Goal: Use online tool/utility: Use online tool/utility

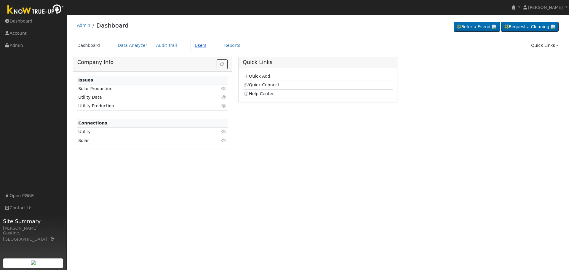
click at [195, 42] on link "Users" at bounding box center [200, 45] width 21 height 11
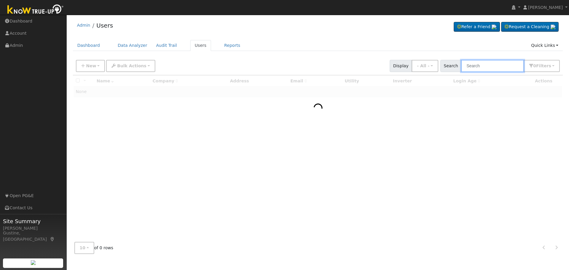
click at [480, 62] on input "text" at bounding box center [492, 66] width 63 height 12
paste input "Pamintuan"
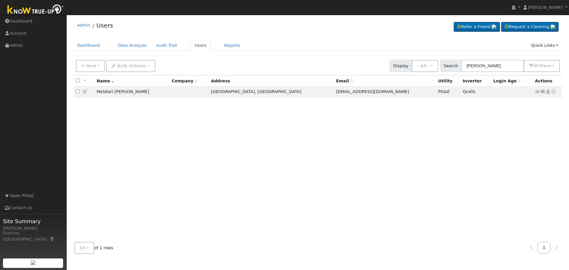
click at [537, 94] on div at bounding box center [318, 156] width 490 height 162
click at [538, 93] on icon at bounding box center [537, 91] width 5 height 4
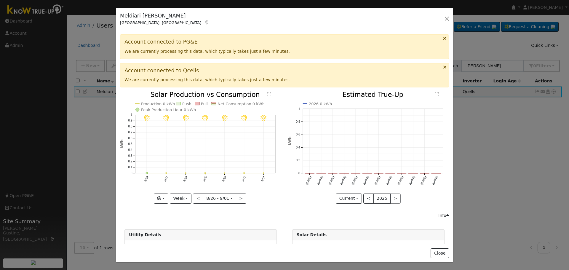
click at [261, 171] on icon "9/01 - Clear 8/31 - Clear 8/30 - Clear 8/29 - Clear 8/28 - Clear 8/27 - Clear 8…" at bounding box center [200, 147] width 161 height 111
click at [448, 23] on button "button" at bounding box center [446, 19] width 8 height 8
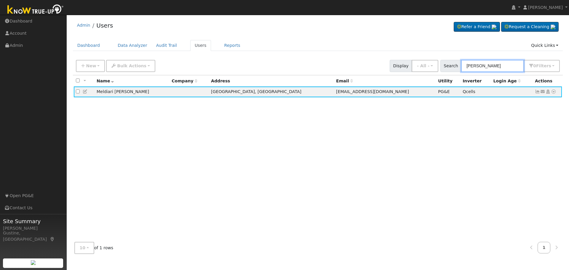
click at [485, 70] on input "Pamintuan" at bounding box center [492, 66] width 63 height 12
type input "s"
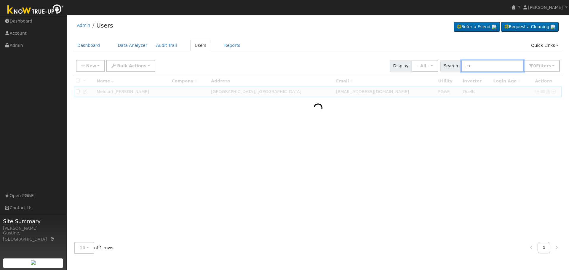
type input "l"
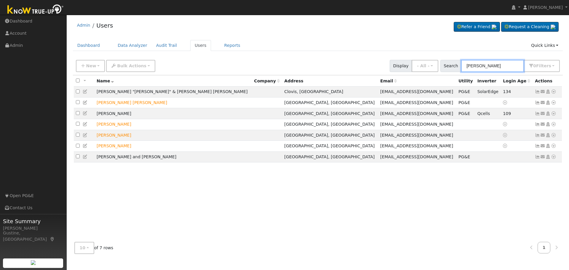
type input "liang"
click at [490, 65] on input "liang" at bounding box center [492, 66] width 63 height 12
click at [535, 159] on icon at bounding box center [537, 157] width 5 height 4
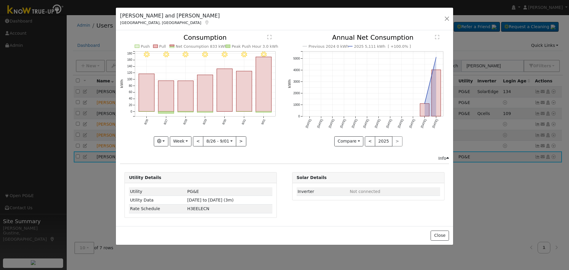
click at [255, 92] on icon "9/01 - Clear 8/31 - Clear 8/30 - Clear 8/29 - Clear 8/28 - Clear 8/27 - Clear 8…" at bounding box center [200, 88] width 161 height 108
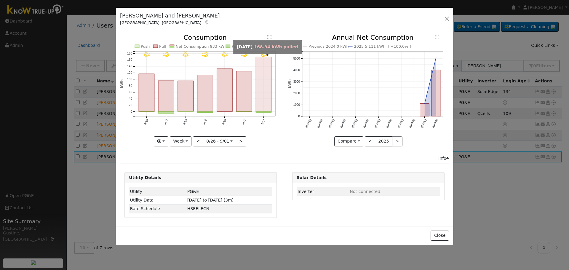
click at [256, 94] on rect "onclick=""" at bounding box center [264, 84] width 16 height 54
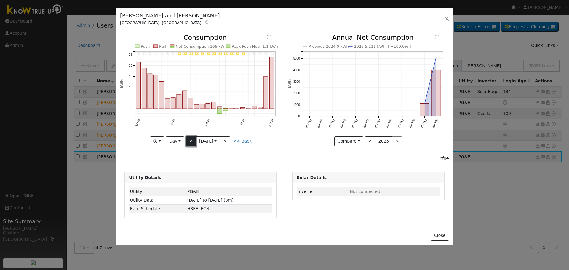
click at [192, 140] on button "<" at bounding box center [191, 141] width 10 height 10
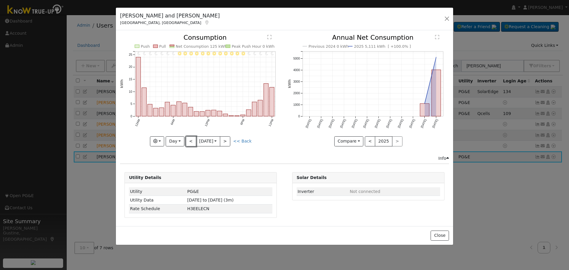
click at [192, 140] on button "<" at bounding box center [191, 141] width 10 height 10
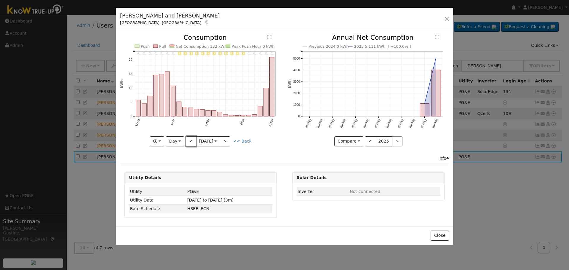
click at [192, 140] on button "<" at bounding box center [191, 141] width 10 height 10
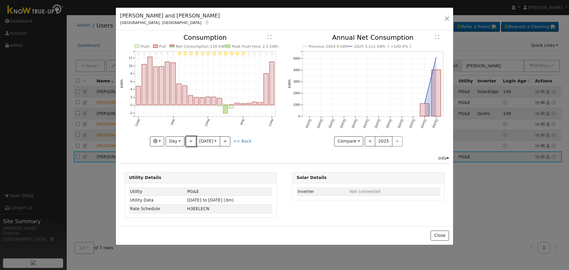
click at [192, 140] on button "<" at bounding box center [191, 141] width 10 height 10
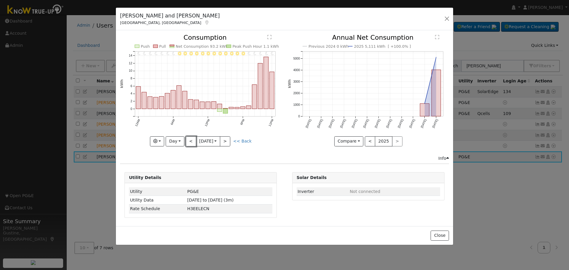
click at [192, 140] on button "<" at bounding box center [191, 141] width 10 height 10
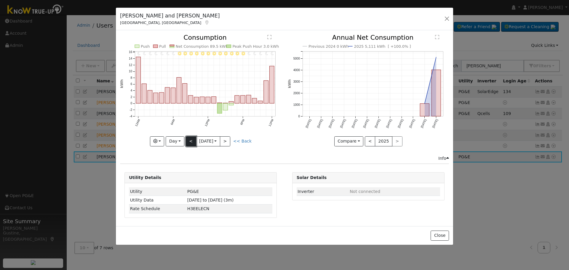
click at [192, 139] on button "<" at bounding box center [191, 141] width 10 height 10
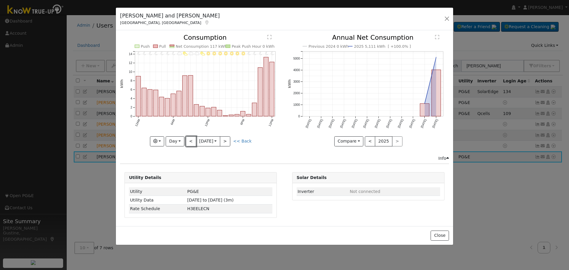
click at [192, 137] on button "<" at bounding box center [191, 141] width 10 height 10
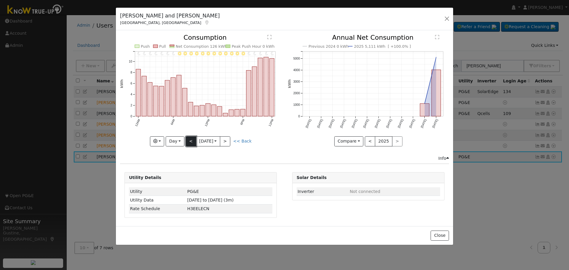
click at [192, 137] on button "<" at bounding box center [191, 141] width 10 height 10
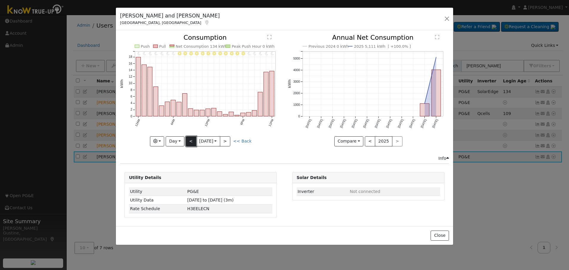
click at [192, 137] on button "<" at bounding box center [191, 141] width 10 height 10
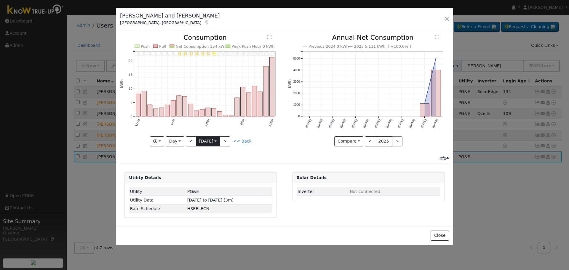
click at [197, 140] on input "2025-08-23" at bounding box center [208, 141] width 24 height 9
click at [196, 140] on button "8/23 Sat 2025-08-23" at bounding box center [208, 141] width 24 height 10
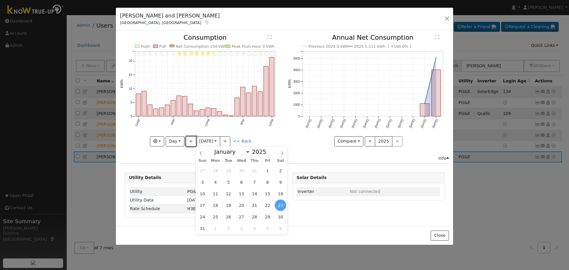
click at [194, 139] on button "<" at bounding box center [191, 141] width 10 height 10
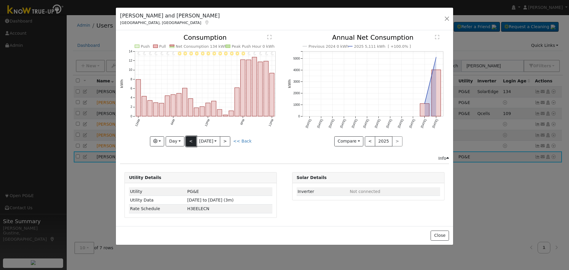
click at [192, 139] on button "<" at bounding box center [191, 141] width 10 height 10
click at [190, 137] on button "<" at bounding box center [191, 141] width 10 height 10
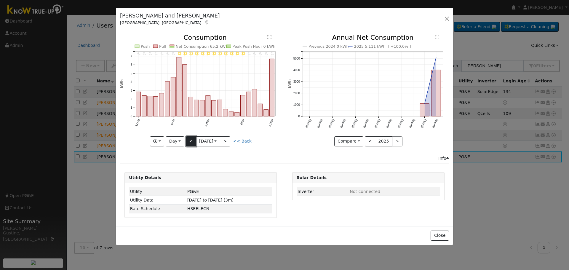
click at [190, 137] on button "<" at bounding box center [191, 141] width 10 height 10
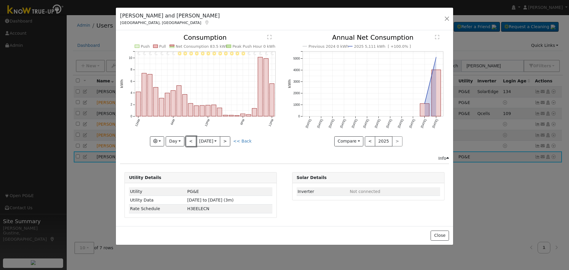
click at [190, 137] on button "<" at bounding box center [191, 141] width 10 height 10
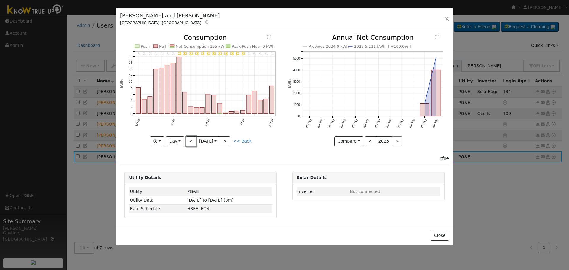
click at [190, 137] on button "<" at bounding box center [191, 141] width 10 height 10
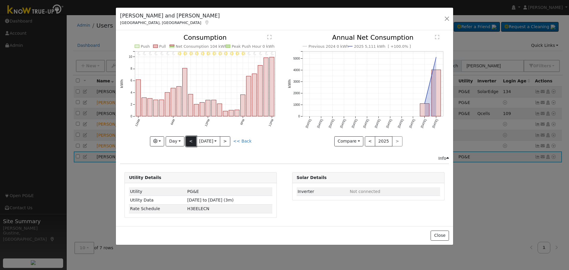
click at [190, 137] on button "<" at bounding box center [191, 141] width 10 height 10
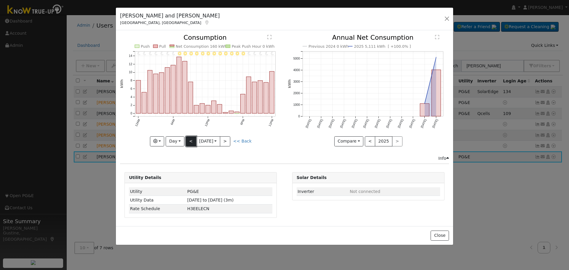
click at [190, 137] on button "<" at bounding box center [191, 141] width 10 height 10
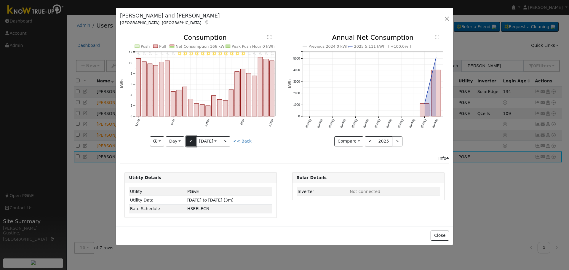
click at [190, 137] on button "<" at bounding box center [191, 141] width 10 height 10
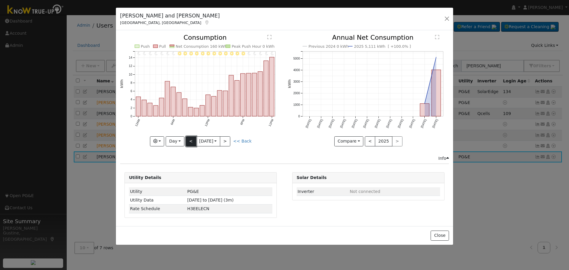
click at [190, 137] on button "<" at bounding box center [191, 141] width 10 height 10
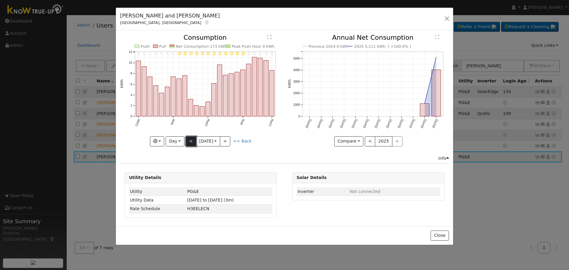
click at [190, 136] on button "<" at bounding box center [191, 141] width 10 height 10
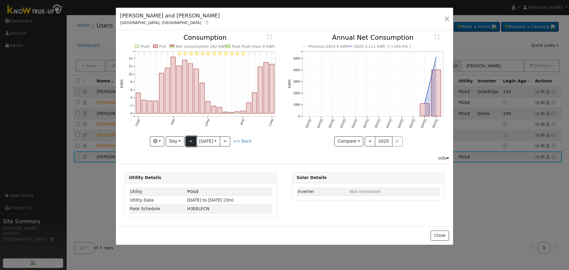
click at [190, 136] on button "<" at bounding box center [191, 141] width 10 height 10
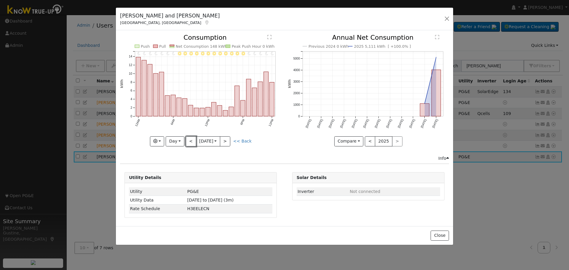
click at [190, 136] on button "<" at bounding box center [191, 141] width 10 height 10
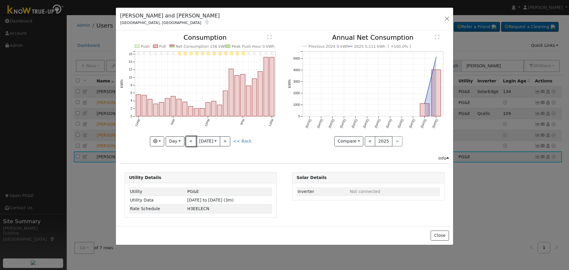
click at [190, 136] on button "<" at bounding box center [191, 141] width 10 height 10
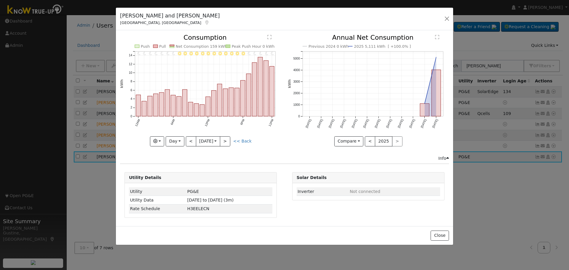
click at [190, 135] on icon "11PM - Clear 10PM - Clear 9PM - Clear 8PM - Clear 7PM - Clear 6PM - Clear 5PM -…" at bounding box center [200, 88] width 161 height 108
click at [190, 134] on icon "11PM - Clear 10PM - Clear 9PM - Clear 8PM - Clear 7PM - Clear 6PM - Clear 5PM -…" at bounding box center [200, 88] width 161 height 108
click at [191, 137] on button "<" at bounding box center [191, 141] width 10 height 10
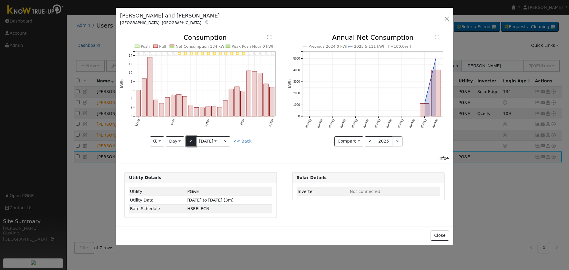
click at [191, 138] on button "<" at bounding box center [191, 141] width 10 height 10
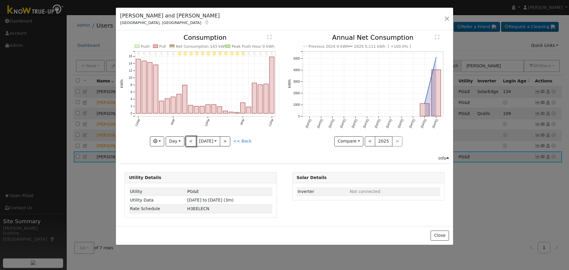
click at [192, 139] on button "<" at bounding box center [191, 141] width 10 height 10
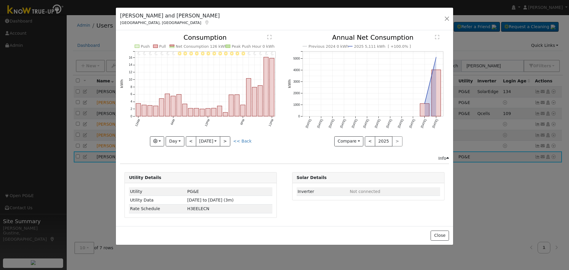
click at [192, 139] on div "11PM - Clear 10PM - Clear 9PM - Clear 8PM - Clear 7PM - Clear 6PM - Clear 5PM -…" at bounding box center [200, 90] width 161 height 112
click at [192, 139] on button "<" at bounding box center [191, 141] width 10 height 10
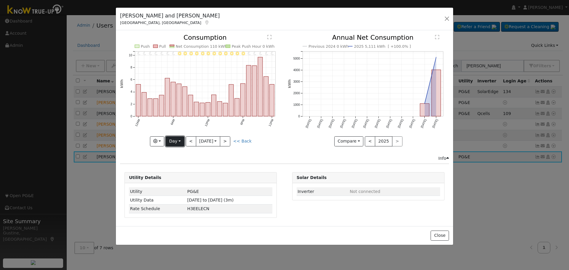
click at [175, 139] on button "Day" at bounding box center [175, 141] width 18 height 10
click at [177, 161] on link "Week" at bounding box center [186, 162] width 41 height 8
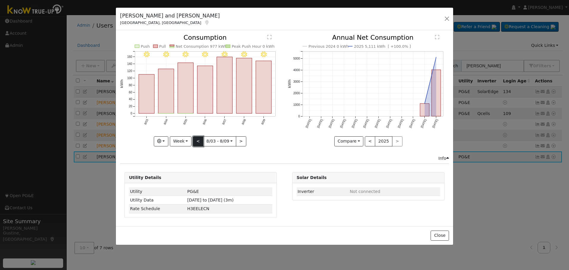
click at [198, 140] on button "<" at bounding box center [198, 141] width 10 height 10
click at [198, 139] on button "<" at bounding box center [198, 141] width 10 height 10
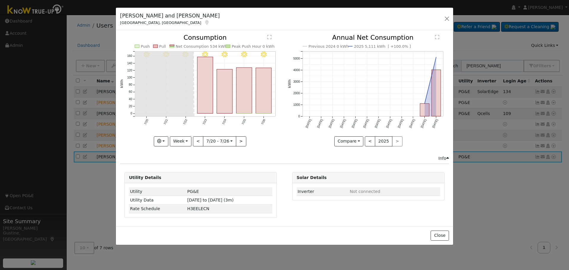
click at [198, 138] on div "7/26 - Clear 7/25 - Clear 7/24 - Clear 7/23 - Clear 7/22 - Clear 7/21 - Clear 7…" at bounding box center [200, 90] width 161 height 112
click at [239, 139] on button ">" at bounding box center [241, 141] width 10 height 10
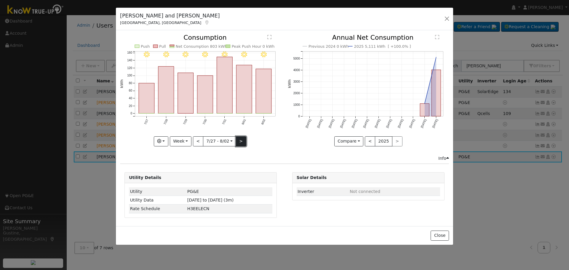
click at [239, 139] on button ">" at bounding box center [241, 141] width 10 height 10
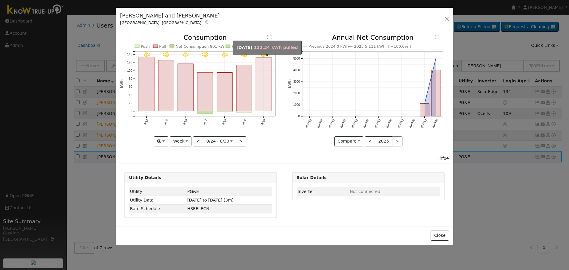
click at [263, 77] on rect "onclick=""" at bounding box center [264, 84] width 16 height 54
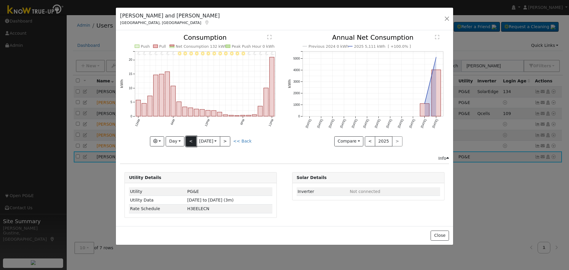
click at [190, 140] on button "<" at bounding box center [191, 141] width 10 height 10
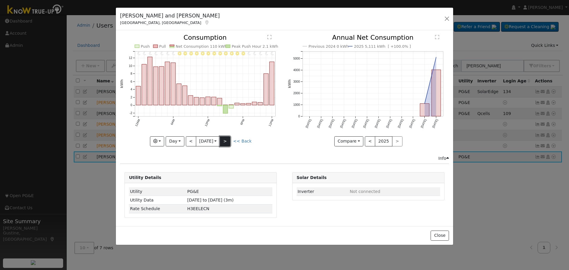
click at [222, 142] on button ">" at bounding box center [225, 141] width 10 height 10
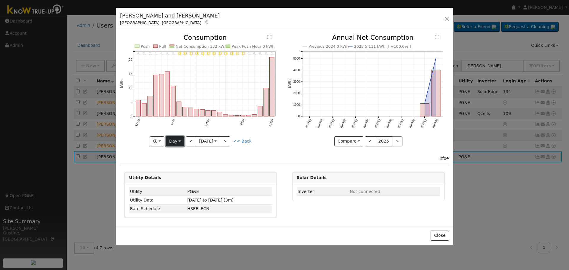
click at [183, 138] on button "Day" at bounding box center [175, 141] width 18 height 10
click at [191, 140] on button "<" at bounding box center [191, 141] width 10 height 10
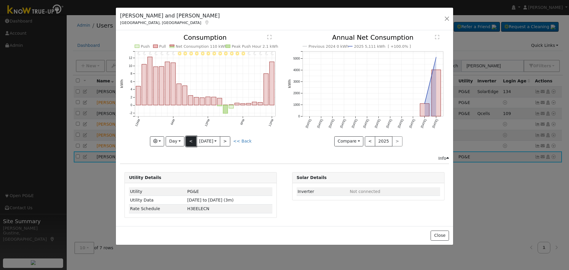
click at [192, 140] on button "<" at bounding box center [191, 141] width 10 height 10
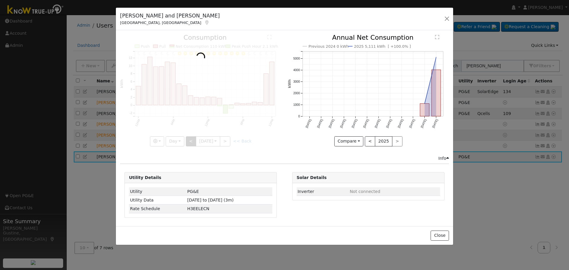
click at [192, 140] on div at bounding box center [200, 90] width 161 height 112
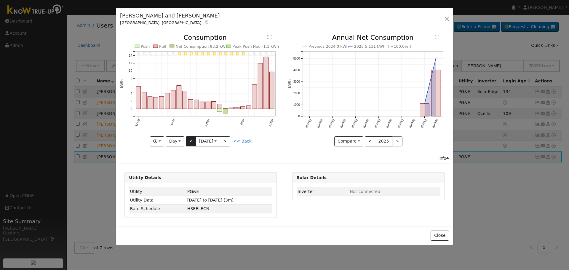
click at [192, 140] on div at bounding box center [200, 90] width 161 height 112
click at [192, 140] on button "<" at bounding box center [191, 141] width 10 height 10
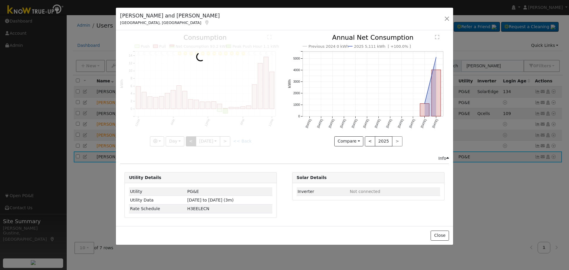
click at [192, 140] on div at bounding box center [200, 90] width 161 height 112
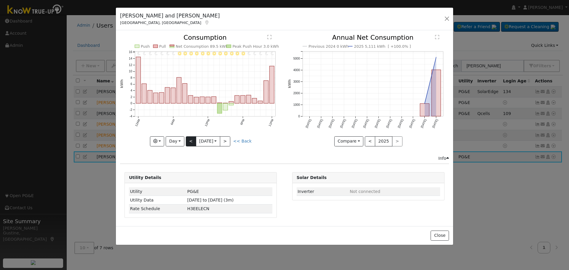
click at [192, 140] on div at bounding box center [200, 90] width 161 height 112
click at [192, 140] on div "11PM - Clear 10PM - Clear 9PM - Clear 8PM - Clear 7PM - Clear 6PM - Clear 5PM -…" at bounding box center [200, 90] width 161 height 112
click at [192, 138] on button "<" at bounding box center [191, 141] width 10 height 10
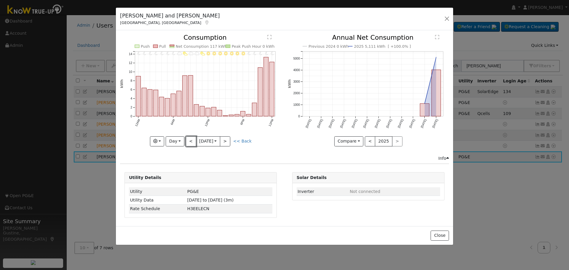
click at [189, 139] on button "<" at bounding box center [191, 141] width 10 height 10
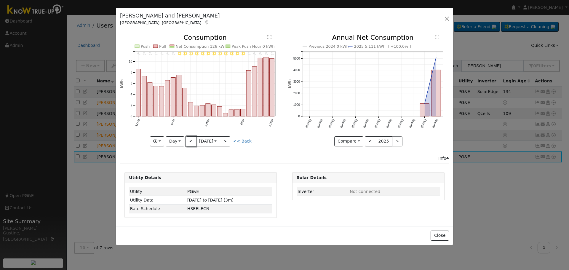
click at [189, 140] on button "<" at bounding box center [191, 141] width 10 height 10
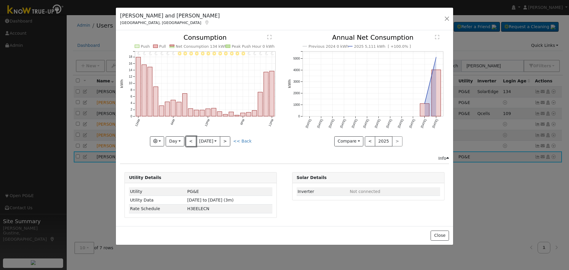
click at [189, 141] on button "<" at bounding box center [191, 141] width 10 height 10
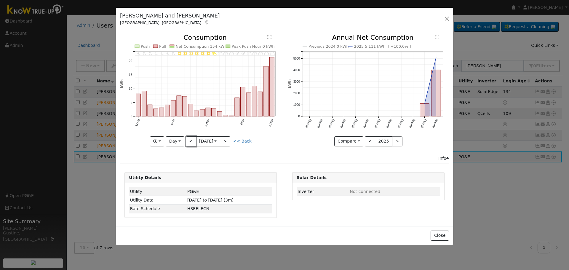
click at [189, 141] on button "<" at bounding box center [191, 141] width 10 height 10
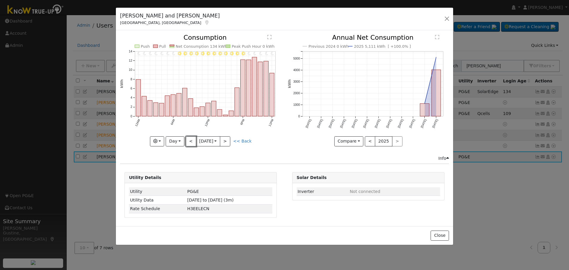
click at [190, 141] on button "<" at bounding box center [191, 141] width 10 height 10
click at [190, 143] on button "<" at bounding box center [191, 141] width 10 height 10
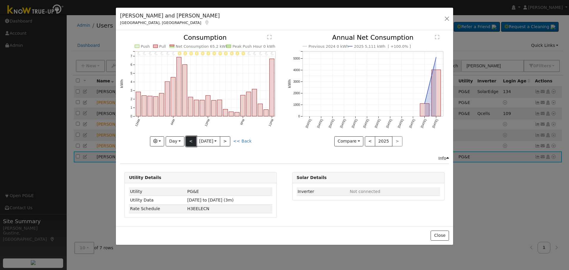
click at [186, 143] on button "<" at bounding box center [191, 141] width 10 height 10
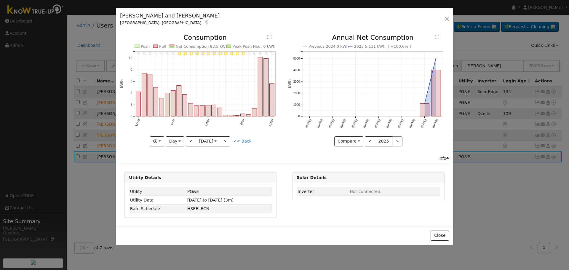
click at [185, 147] on div "11PM - Clear 10PM - Clear 9PM - Clear 8PM - Clear 7PM - Clear 6PM - Clear 5PM -…" at bounding box center [200, 94] width 167 height 121
click at [187, 144] on button "<" at bounding box center [191, 141] width 10 height 10
click at [0, 0] on div at bounding box center [0, 0] width 0 height 0
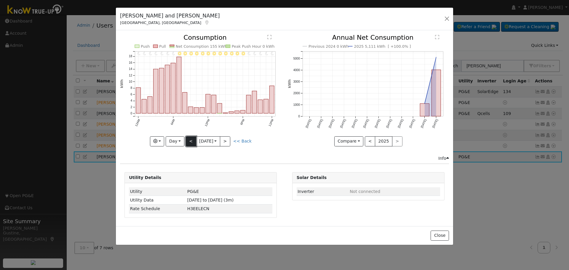
click at [187, 146] on button "<" at bounding box center [191, 141] width 10 height 10
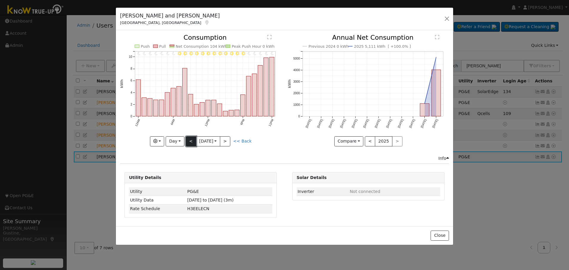
click at [190, 141] on button "<" at bounding box center [191, 141] width 10 height 10
click at [187, 142] on button "<" at bounding box center [191, 141] width 10 height 10
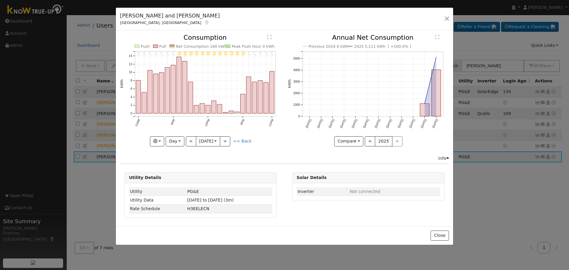
click at [194, 148] on div "11PM - Clear 10PM - Clear 9PM - Clear 8PM - Clear 7PM - Clear 6PM - Clear 5PM -…" at bounding box center [200, 94] width 167 height 121
click at [192, 144] on button "<" at bounding box center [191, 141] width 10 height 10
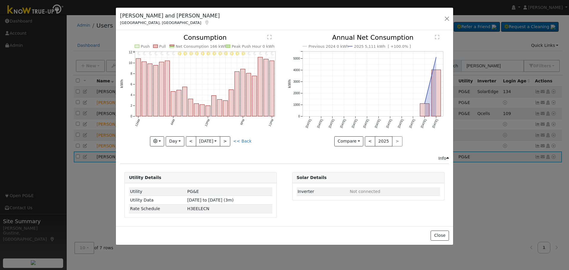
click at [194, 135] on icon "11PM - Clear 10PM - Clear 9PM - Clear 8PM - Clear 7PM - Clear 6PM - Clear 5PM -…" at bounding box center [200, 88] width 161 height 108
click at [191, 147] on div "11PM - Clear 10PM - Clear 9PM - Clear 8PM - Clear 7PM - Clear 6PM - Clear 5PM -…" at bounding box center [200, 94] width 167 height 121
drag, startPoint x: 192, startPoint y: 142, endPoint x: 195, endPoint y: 145, distance: 4.2
click at [193, 142] on button "<" at bounding box center [191, 141] width 10 height 10
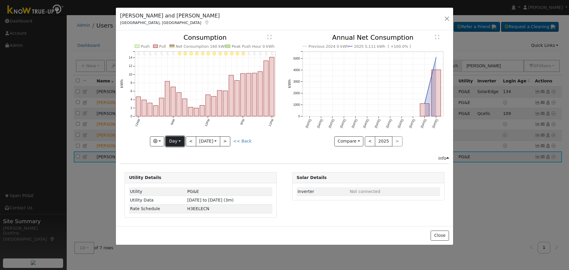
click at [171, 138] on button "Day" at bounding box center [175, 141] width 18 height 10
click at [169, 158] on link "Week" at bounding box center [186, 162] width 41 height 8
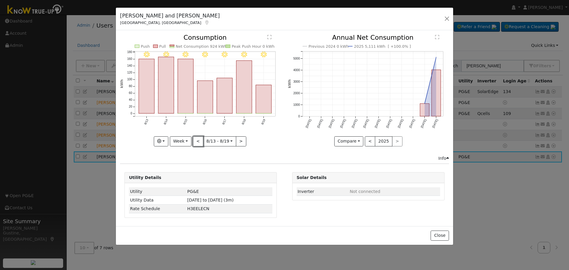
click at [201, 142] on button "<" at bounding box center [198, 141] width 10 height 10
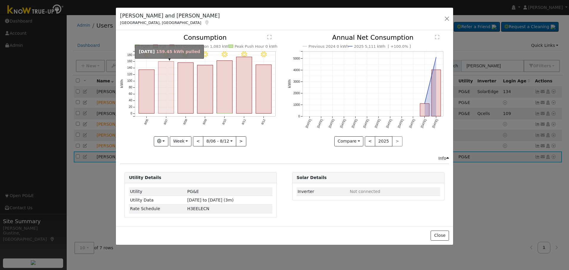
click at [162, 81] on rect "onclick=""" at bounding box center [166, 88] width 16 height 52
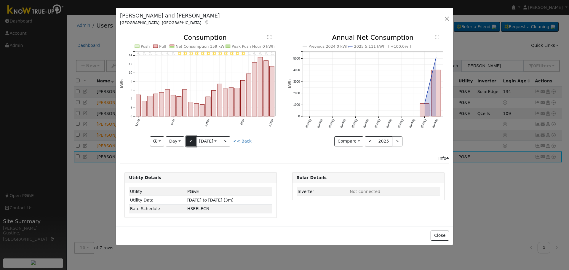
click at [190, 140] on button "<" at bounding box center [191, 141] width 10 height 10
type input "2025-08-06"
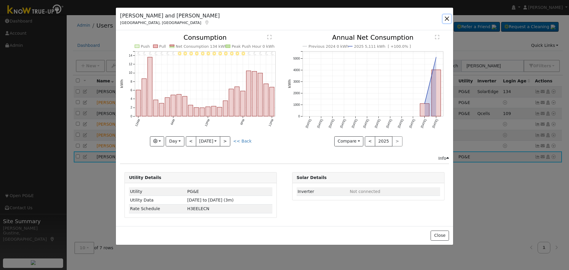
click at [448, 19] on button "button" at bounding box center [446, 19] width 8 height 8
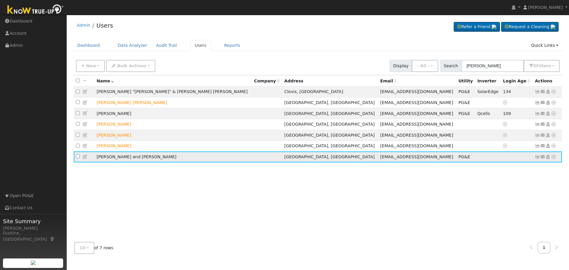
click at [557, 158] on td "Send Email... Copy a Link Reset Password Open Access Data Analyzer Reports Scen…" at bounding box center [546, 156] width 29 height 11
click at [553, 158] on icon at bounding box center [553, 157] width 5 height 4
click at [538, 171] on link "Data Analyzer" at bounding box center [533, 167] width 43 height 8
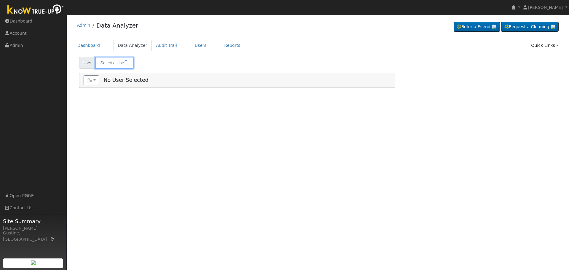
type input "[PERSON_NAME] and [PERSON_NAME]"
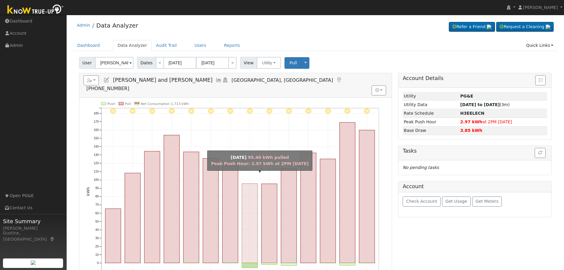
click at [251, 203] on rect "onclick=""" at bounding box center [250, 222] width 16 height 79
type input "[DATE]"
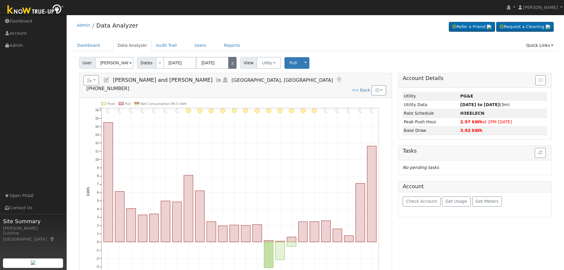
click at [231, 64] on link ">" at bounding box center [232, 63] width 8 height 12
type input "[DATE]"
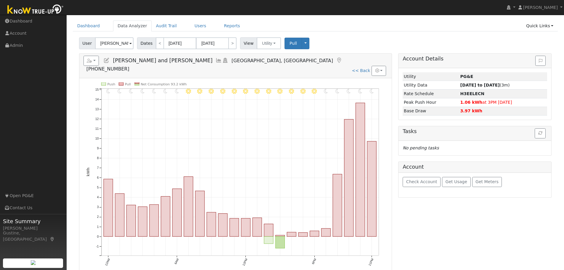
scroll to position [30, 0]
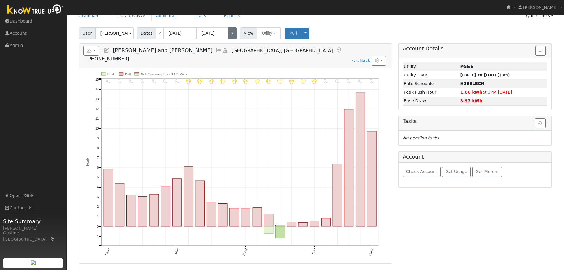
click at [228, 36] on link ">" at bounding box center [232, 33] width 8 height 12
type input "[DATE]"
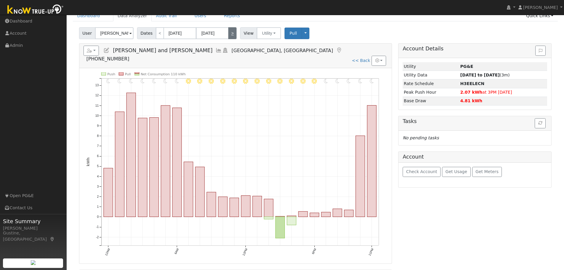
click at [232, 31] on link ">" at bounding box center [232, 33] width 8 height 12
type input "[DATE]"
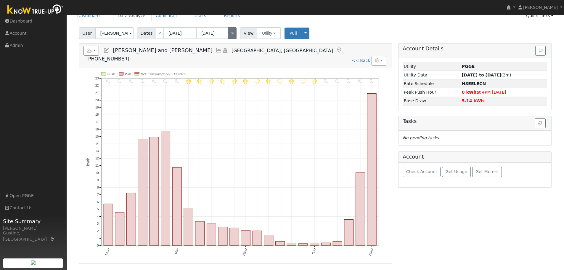
click at [228, 31] on link ">" at bounding box center [232, 33] width 8 height 12
type input "[DATE]"
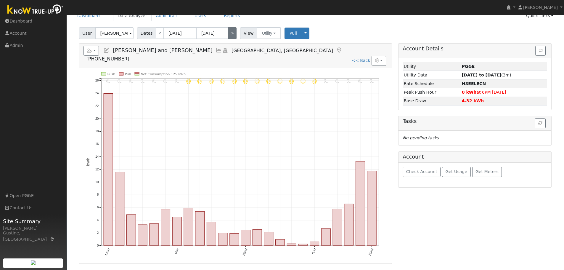
click at [228, 31] on link ">" at bounding box center [232, 33] width 8 height 12
type input "[DATE]"
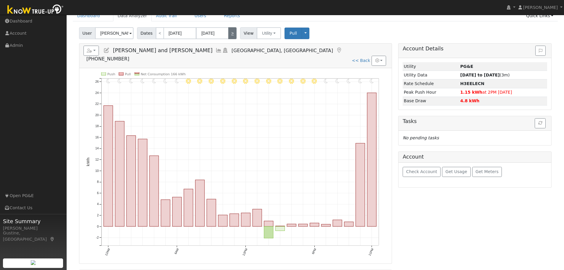
click at [228, 31] on link ">" at bounding box center [232, 33] width 8 height 12
type input "[DATE]"
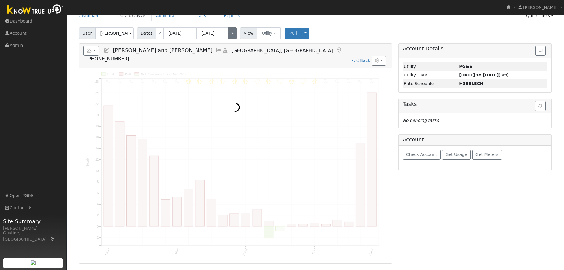
click at [228, 31] on link ">" at bounding box center [232, 33] width 8 height 12
type input "[DATE]"
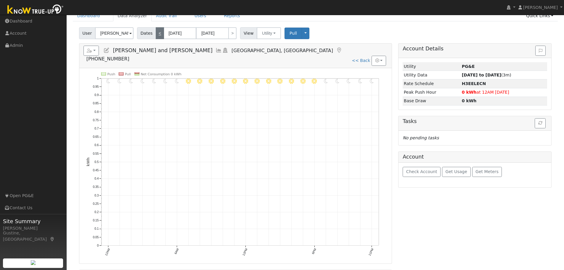
click at [156, 33] on link "<" at bounding box center [160, 33] width 8 height 12
type input "[DATE]"
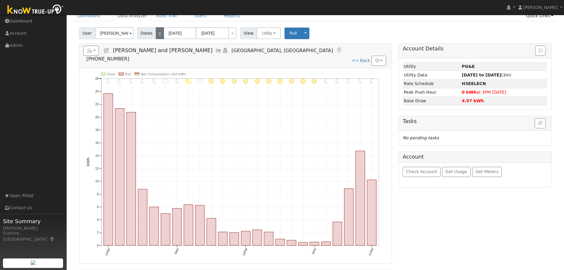
click at [158, 33] on link "<" at bounding box center [160, 33] width 8 height 12
type input "[DATE]"
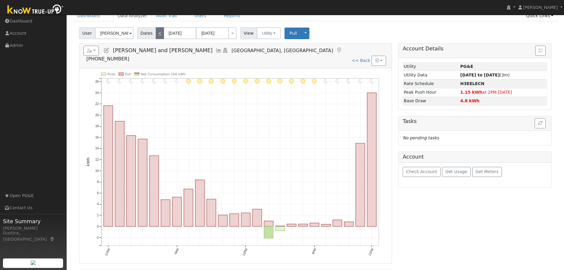
click at [156, 32] on link "<" at bounding box center [160, 33] width 8 height 12
type input "[DATE]"
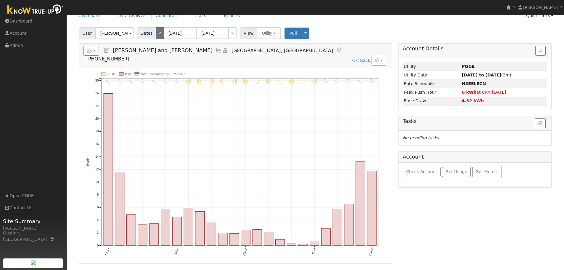
click at [161, 31] on link "<" at bounding box center [160, 33] width 8 height 12
type input "[DATE]"
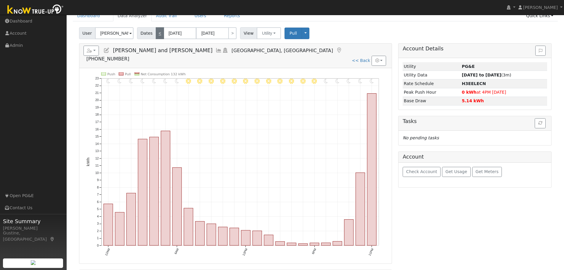
click at [156, 34] on link "<" at bounding box center [160, 33] width 8 height 12
type input "[DATE]"
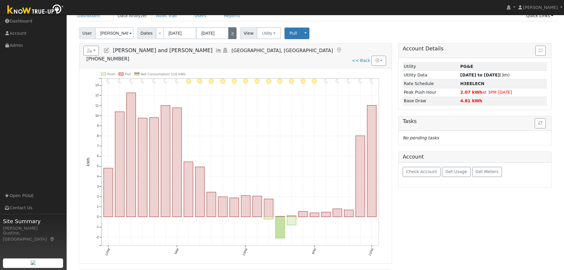
click at [231, 35] on link ">" at bounding box center [232, 33] width 8 height 12
type input "[DATE]"
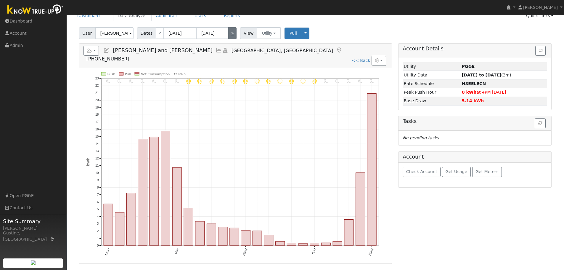
click at [231, 35] on link ">" at bounding box center [232, 33] width 8 height 12
type input "[DATE]"
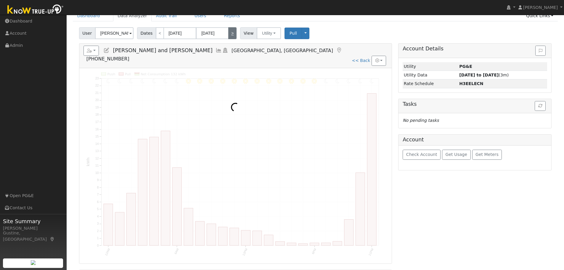
click at [231, 35] on link ">" at bounding box center [232, 33] width 8 height 12
type input "[DATE]"
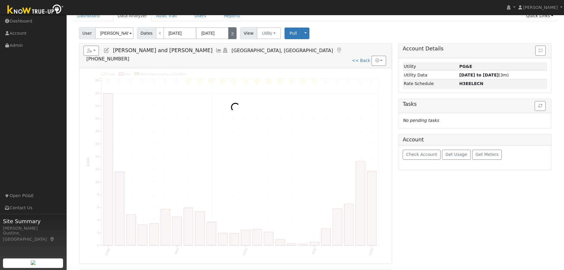
click at [231, 35] on link ">" at bounding box center [232, 33] width 8 height 12
type input "[DATE]"
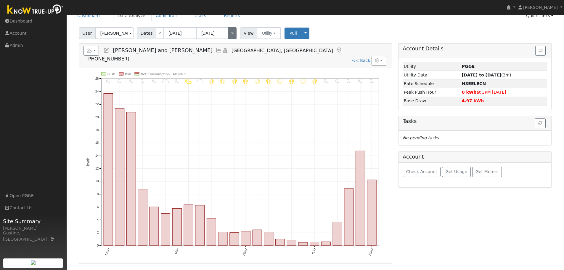
click at [231, 35] on link ">" at bounding box center [232, 33] width 8 height 12
type input "[DATE]"
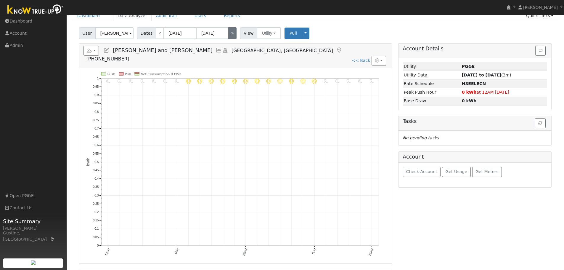
click at [231, 35] on link ">" at bounding box center [232, 33] width 8 height 12
type input "[DATE]"
click at [231, 35] on link ">" at bounding box center [232, 33] width 8 height 12
type input "[DATE]"
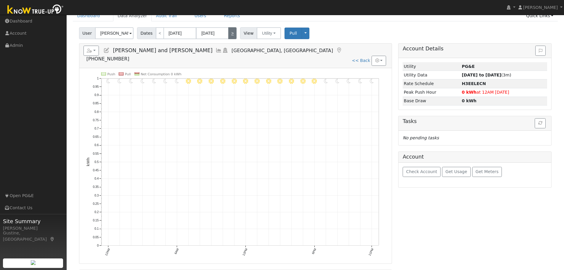
type input "[DATE]"
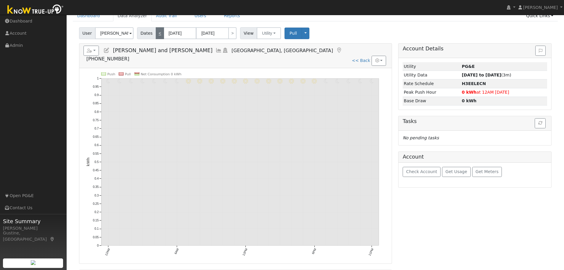
click at [158, 33] on link "<" at bounding box center [160, 33] width 8 height 12
type input "[DATE]"
click at [158, 33] on link "<" at bounding box center [160, 33] width 8 height 12
type input "[DATE]"
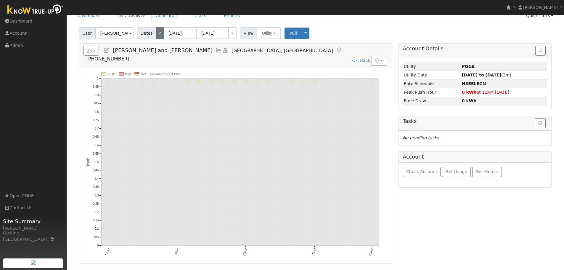
type input "[DATE]"
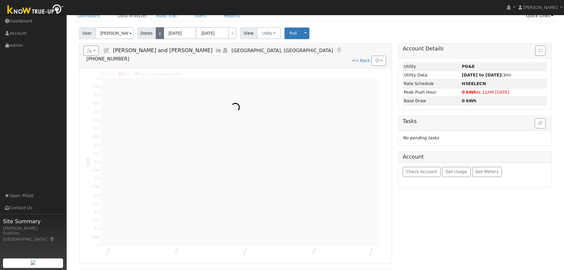
click at [158, 33] on link "<" at bounding box center [160, 33] width 8 height 12
type input "[DATE]"
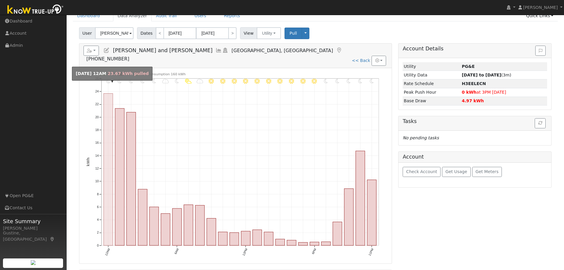
click at [111, 100] on rect "onclick=""" at bounding box center [108, 169] width 9 height 152
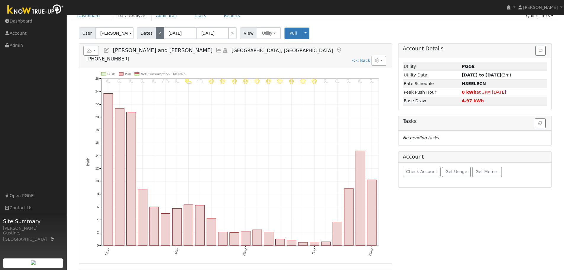
click at [156, 35] on link "<" at bounding box center [160, 33] width 8 height 12
type input "[DATE]"
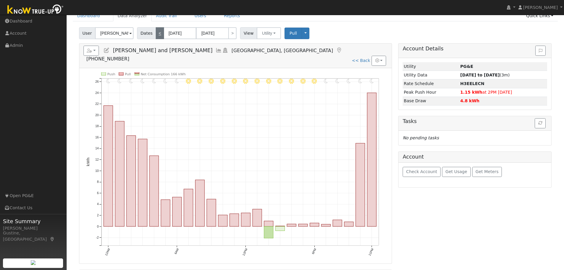
click at [157, 32] on link "<" at bounding box center [160, 33] width 8 height 12
type input "[DATE]"
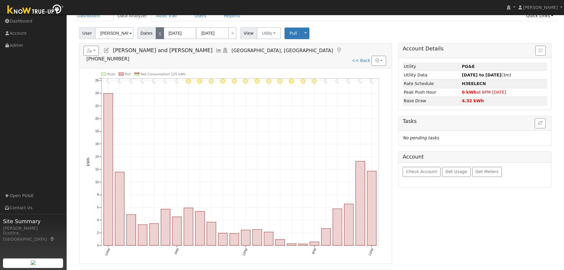
click at [157, 32] on link "<" at bounding box center [160, 33] width 8 height 12
type input "[DATE]"
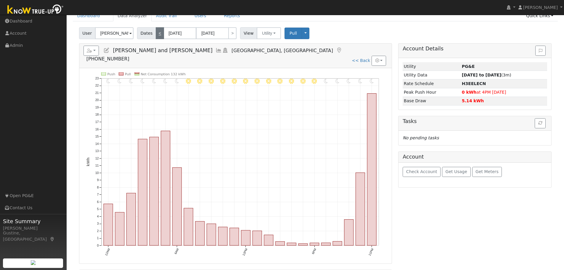
click at [157, 32] on link "<" at bounding box center [160, 33] width 8 height 12
type input "[DATE]"
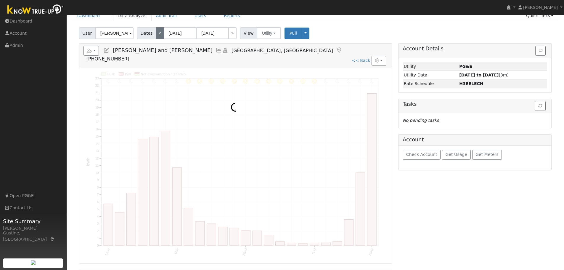
click at [157, 32] on link "<" at bounding box center [160, 33] width 8 height 12
type input "[DATE]"
click at [157, 32] on link "<" at bounding box center [160, 33] width 8 height 12
type input "[DATE]"
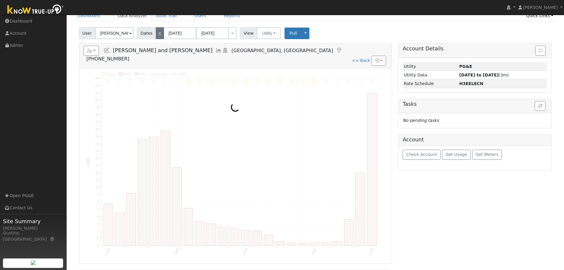
type input "[DATE]"
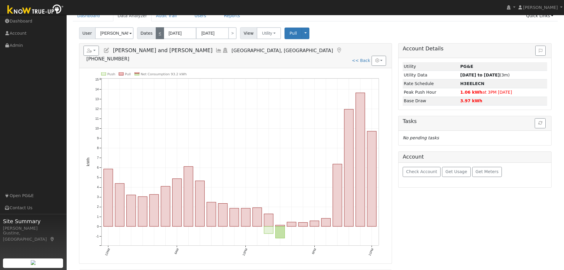
click at [157, 32] on link "<" at bounding box center [160, 33] width 8 height 12
type input "[DATE]"
click at [157, 32] on link "<" at bounding box center [160, 33] width 8 height 12
type input "[DATE]"
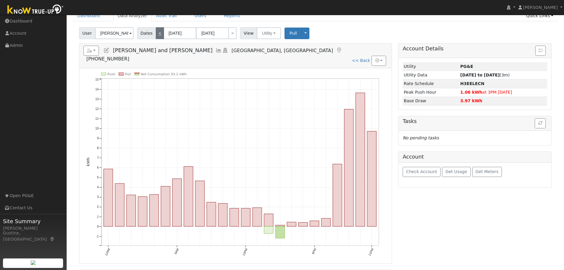
type input "[DATE]"
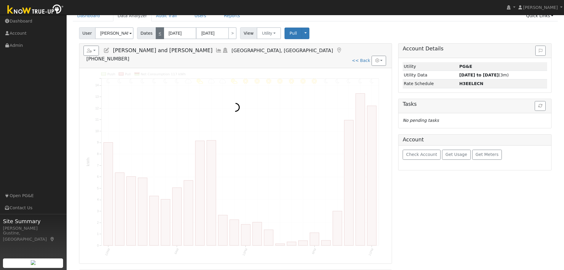
click at [157, 32] on link "<" at bounding box center [160, 33] width 8 height 12
type input "[DATE]"
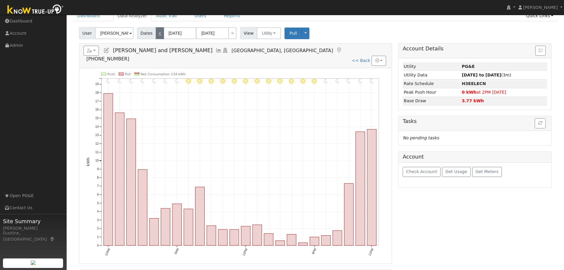
click at [157, 32] on link "<" at bounding box center [160, 33] width 8 height 12
type input "[DATE]"
click at [157, 32] on link "<" at bounding box center [160, 33] width 8 height 12
type input "[DATE]"
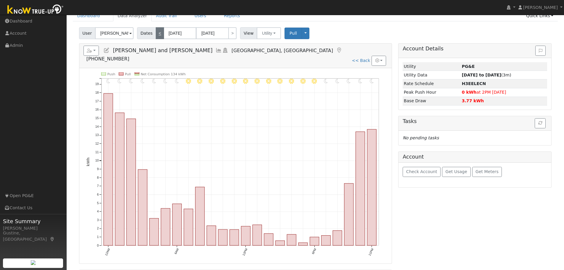
type input "[DATE]"
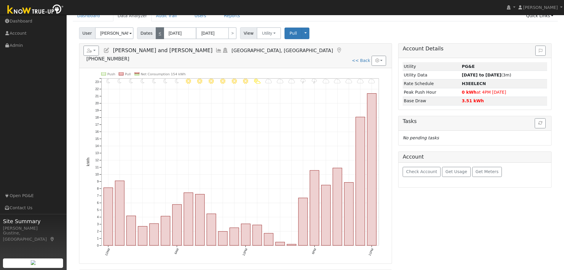
click at [157, 32] on link "<" at bounding box center [160, 33] width 8 height 12
type input "[DATE]"
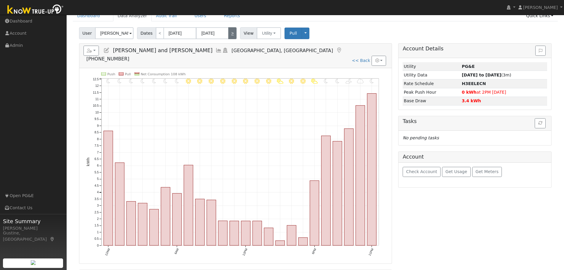
click at [229, 34] on link ">" at bounding box center [232, 33] width 8 height 12
type input "[DATE]"
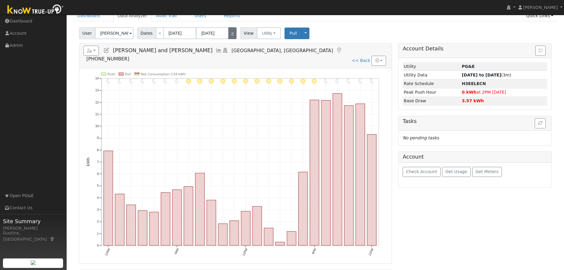
click at [229, 30] on link ">" at bounding box center [232, 33] width 8 height 12
type input "[DATE]"
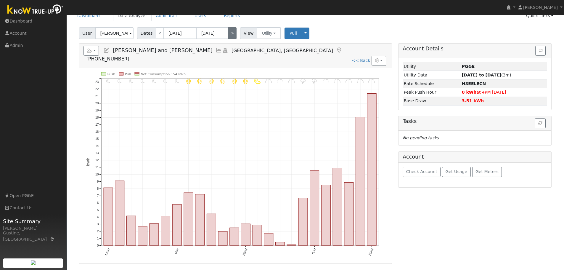
click at [233, 33] on link ">" at bounding box center [232, 33] width 8 height 12
type input "[DATE]"
